Goal: Task Accomplishment & Management: Manage account settings

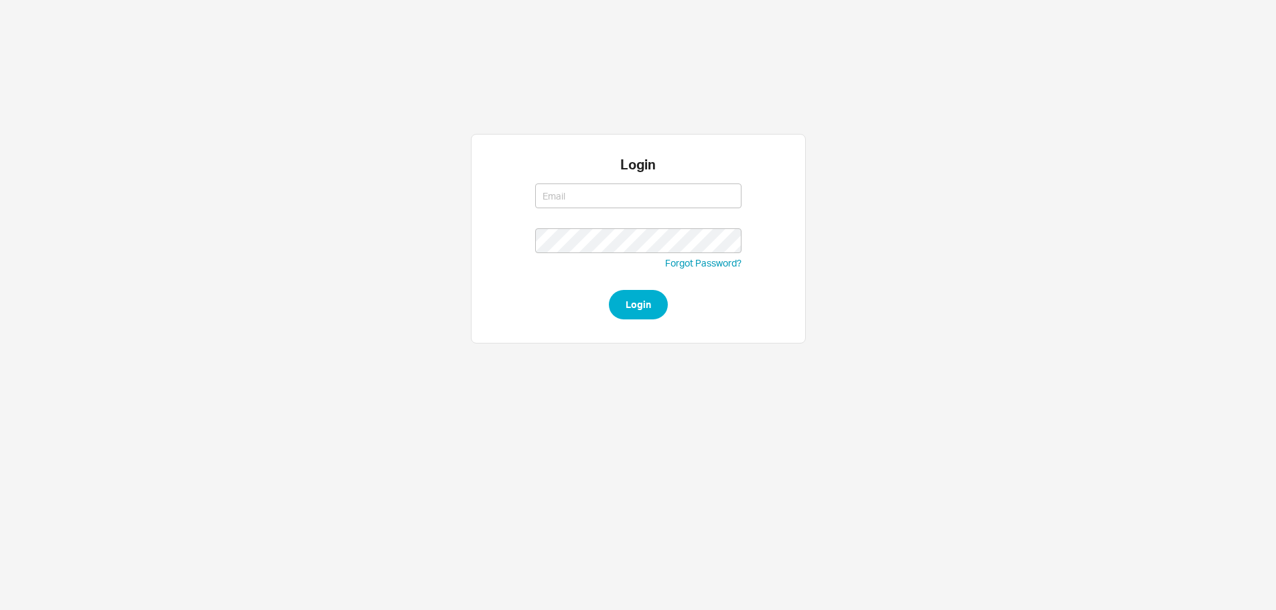
type input "[PERSON_NAME][EMAIL_ADDRESS][DOMAIN_NAME]"
click at [613, 291] on form "[PERSON_NAME][EMAIL_ADDRESS][DOMAIN_NAME] [PERSON_NAME][EMAIL_ADDRESS][DOMAIN_N…" at bounding box center [638, 248] width 206 height 143
click at [620, 295] on button "Login" at bounding box center [638, 304] width 59 height 29
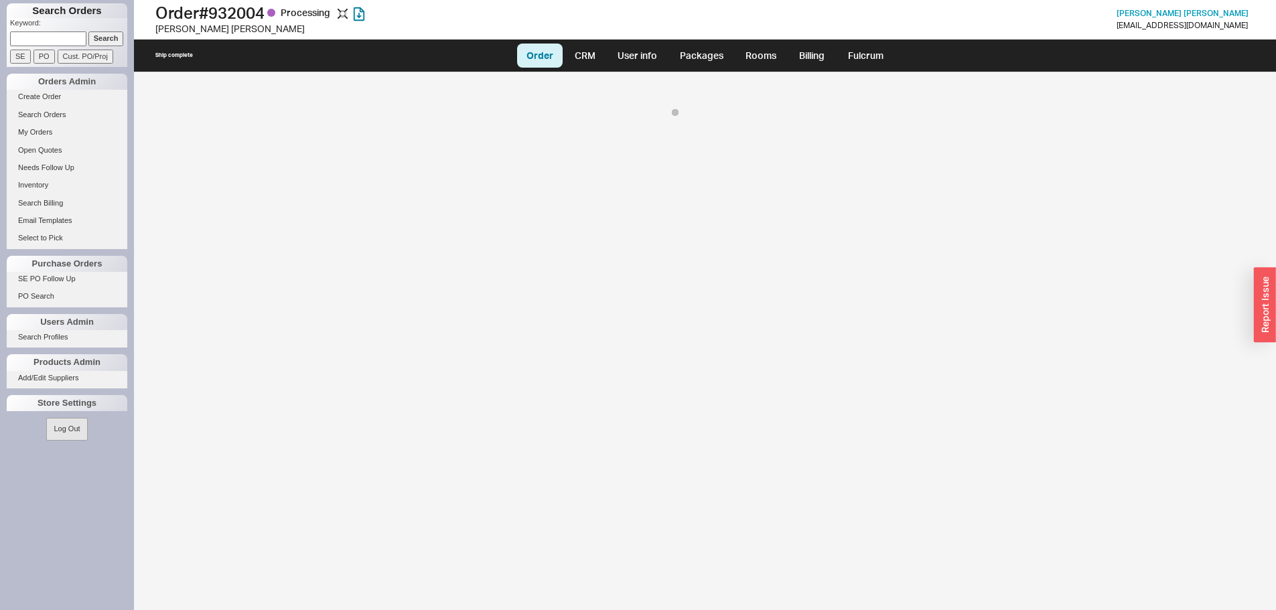
select select "LOW"
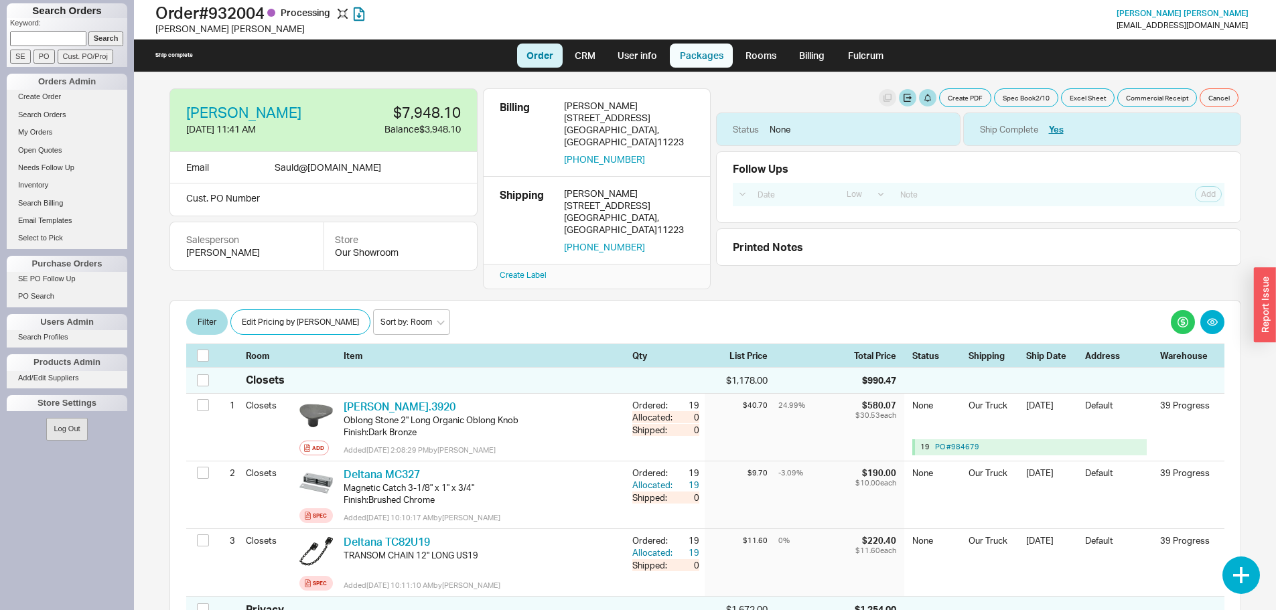
click at [676, 54] on link "Packages" at bounding box center [701, 56] width 63 height 24
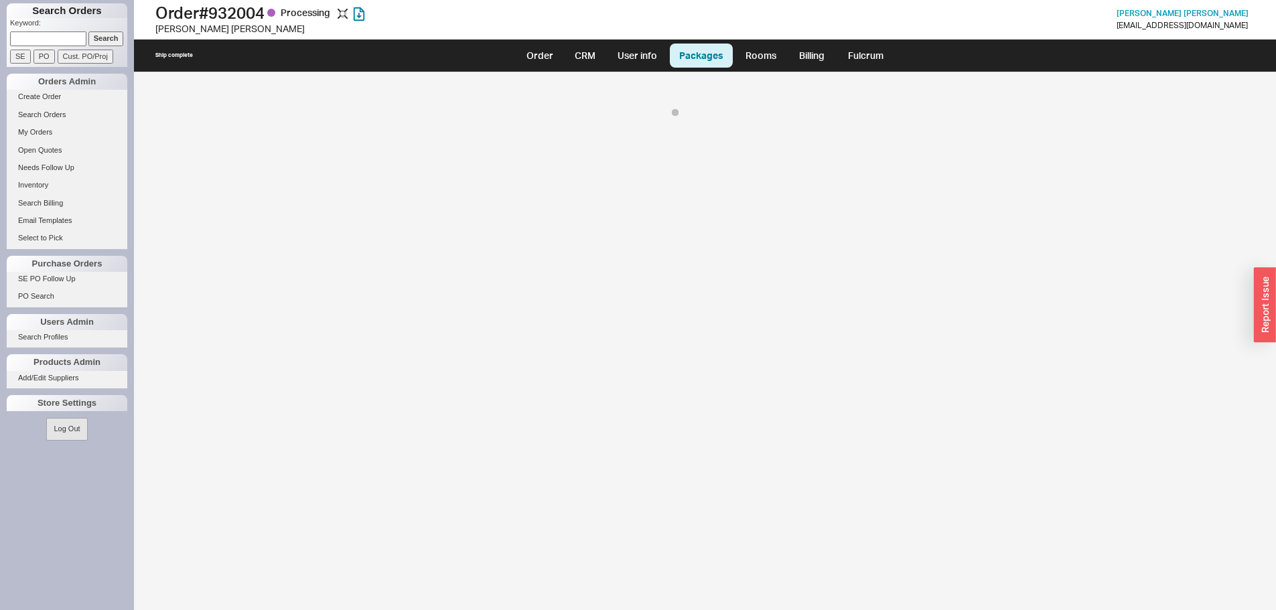
select select "8"
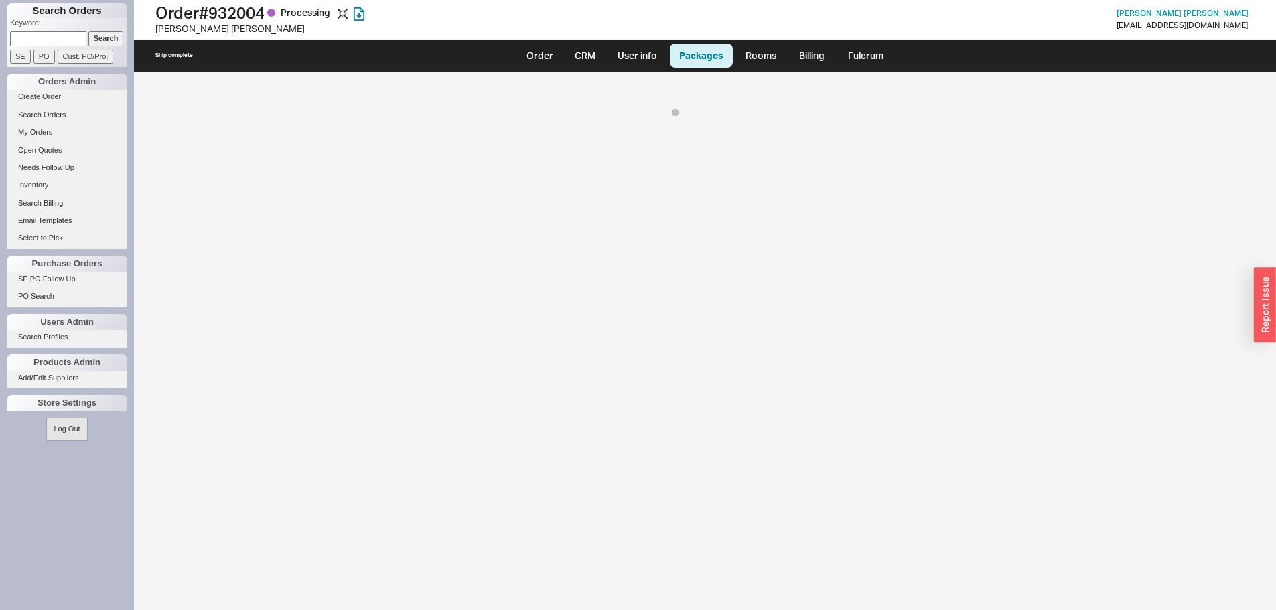
select select "8"
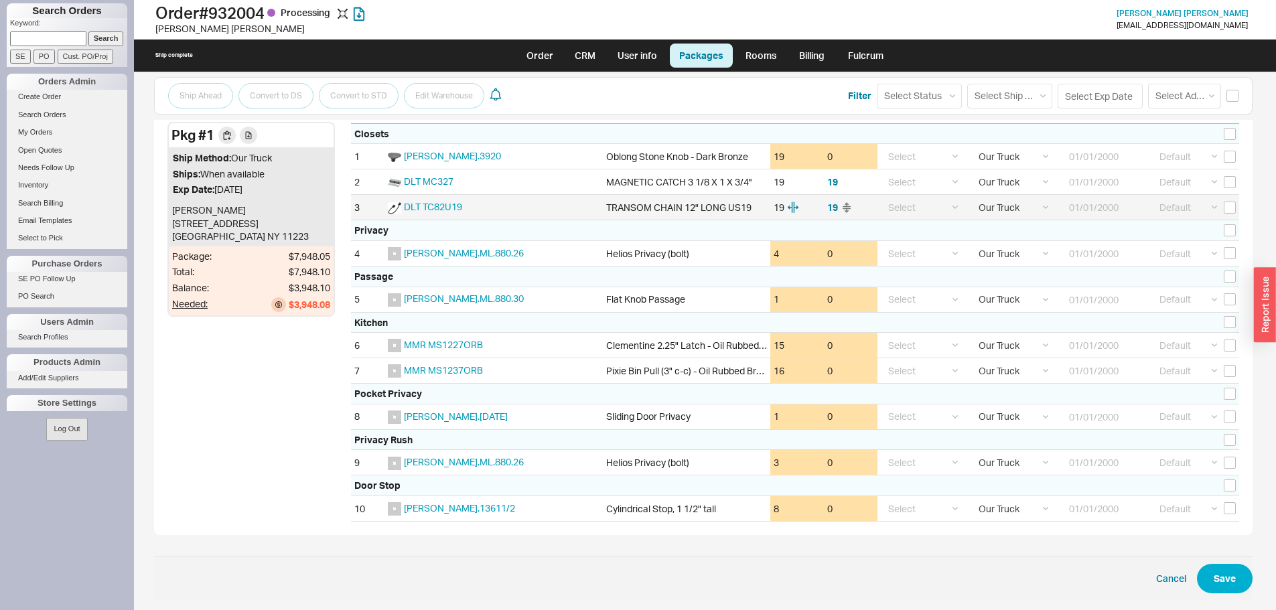
scroll to position [153, 0]
